Goal: Navigation & Orientation: Find specific page/section

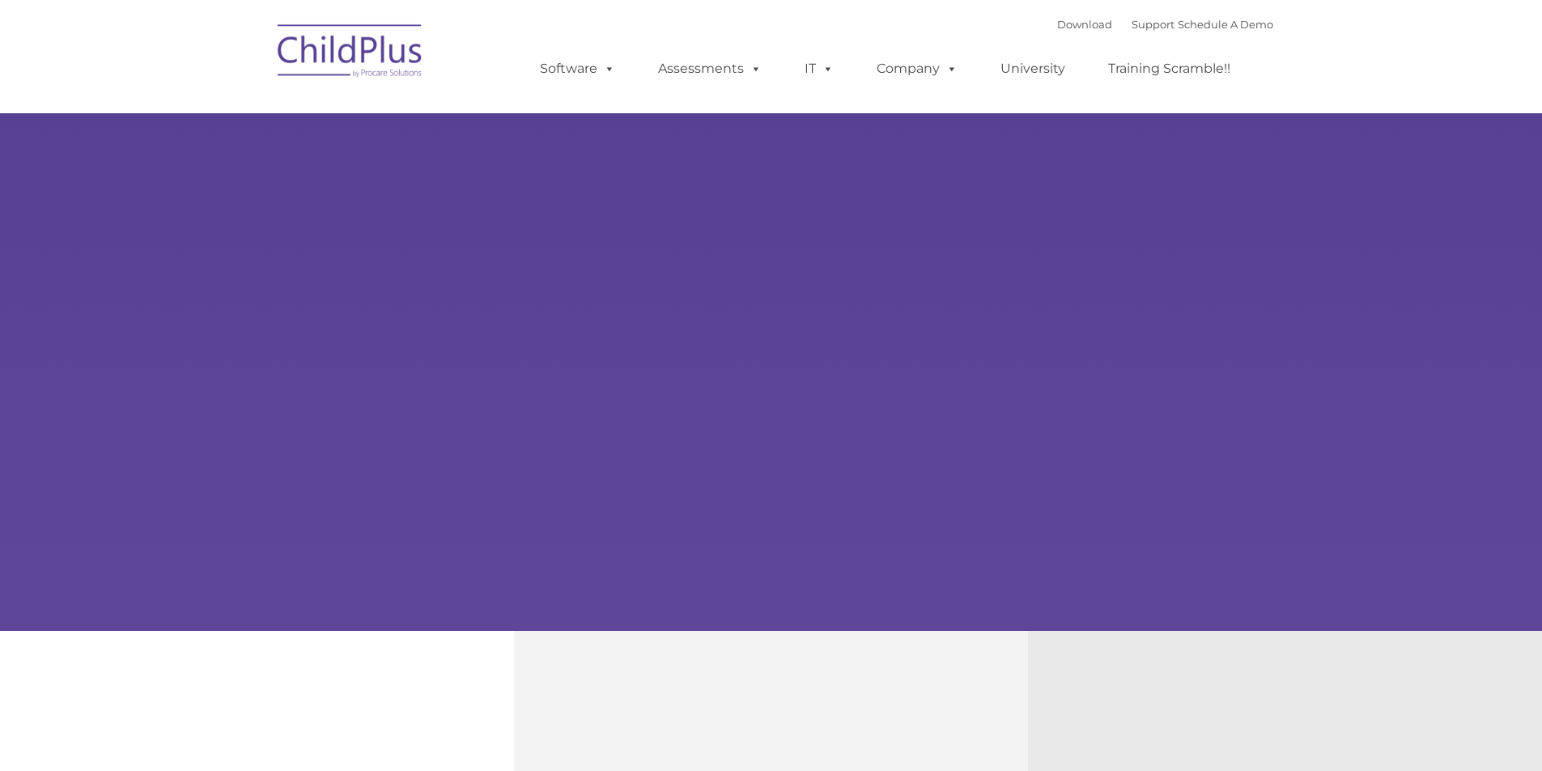
click at [393, 62] on img at bounding box center [351, 53] width 162 height 81
